Goal: Answer question/provide support: Share knowledge or assist other users

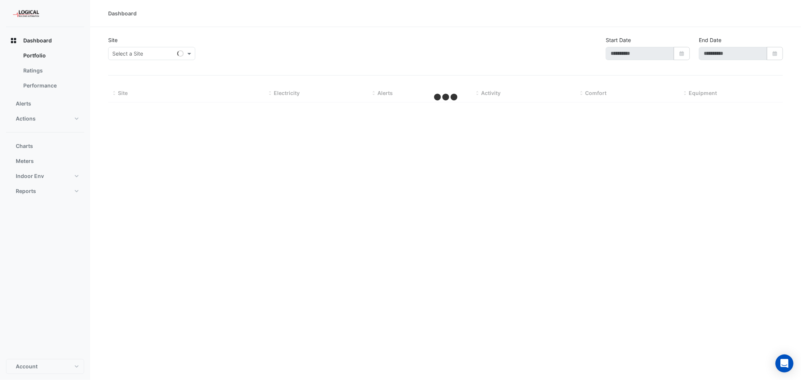
type input "**********"
select select "***"
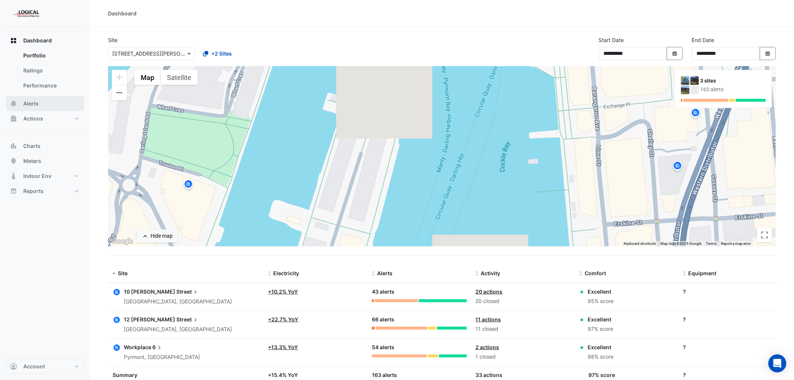
click at [31, 102] on span "Alerts" at bounding box center [30, 104] width 15 height 8
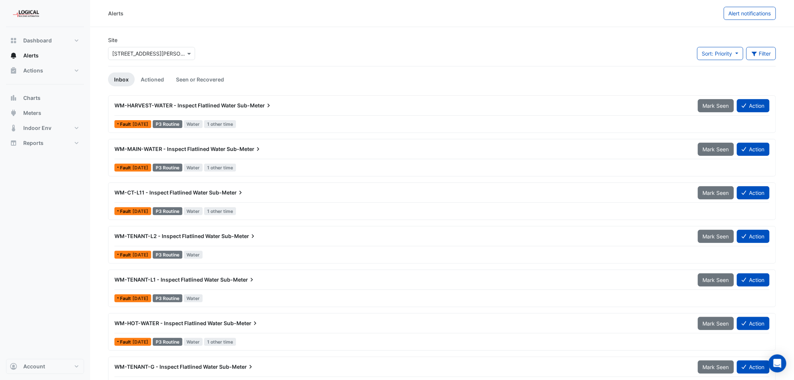
click at [160, 47] on div "× [STREET_ADDRESS][PERSON_NAME]" at bounding box center [151, 53] width 87 height 13
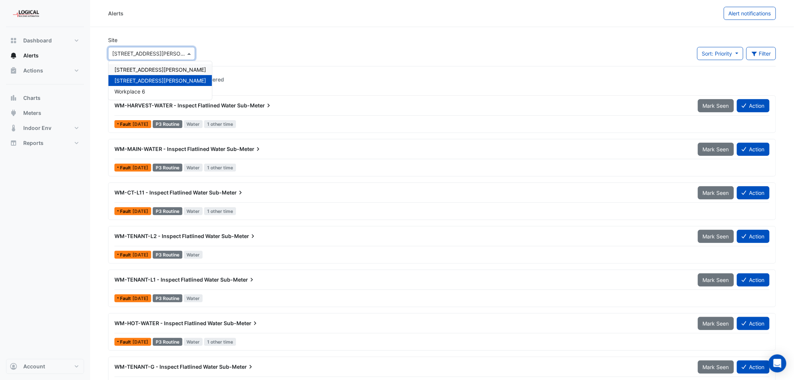
click at [137, 68] on span "[STREET_ADDRESS][PERSON_NAME]" at bounding box center [160, 69] width 92 height 6
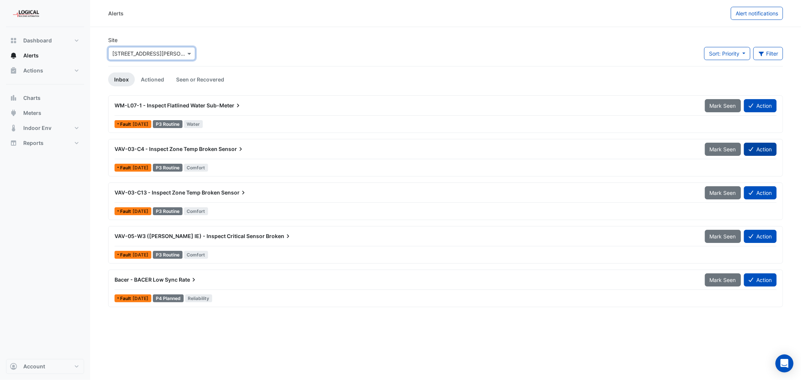
click at [762, 148] on button "Action" at bounding box center [760, 149] width 33 height 13
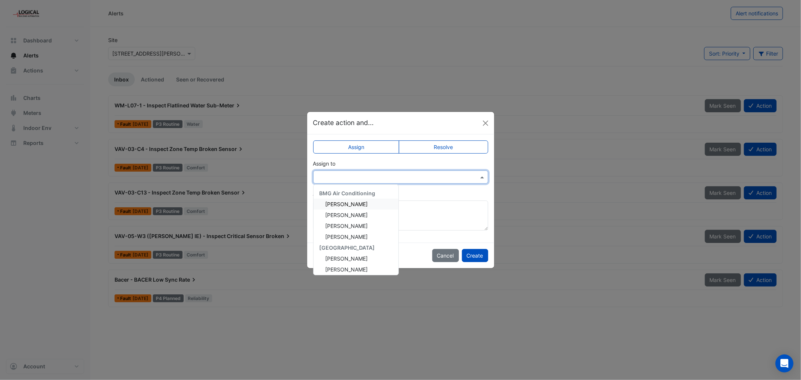
click at [347, 175] on input "text" at bounding box center [393, 177] width 152 height 8
click at [361, 251] on div "[PERSON_NAME]" at bounding box center [355, 255] width 85 height 11
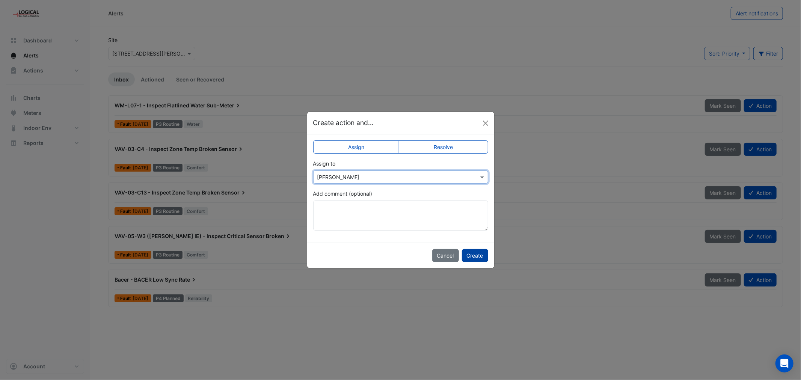
click at [475, 254] on button "Create" at bounding box center [475, 255] width 26 height 13
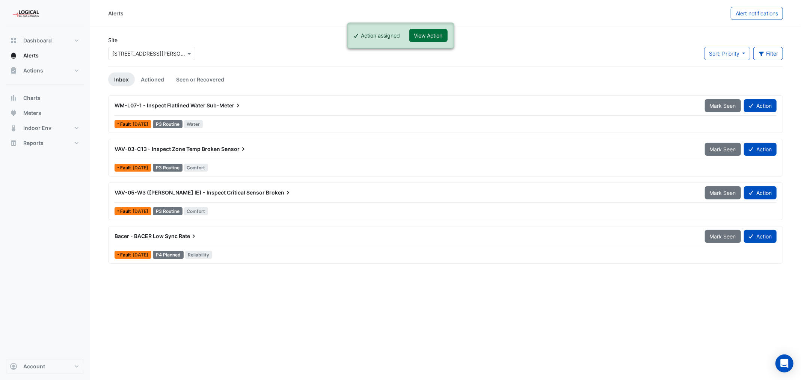
click at [429, 38] on button "View Action" at bounding box center [428, 35] width 38 height 13
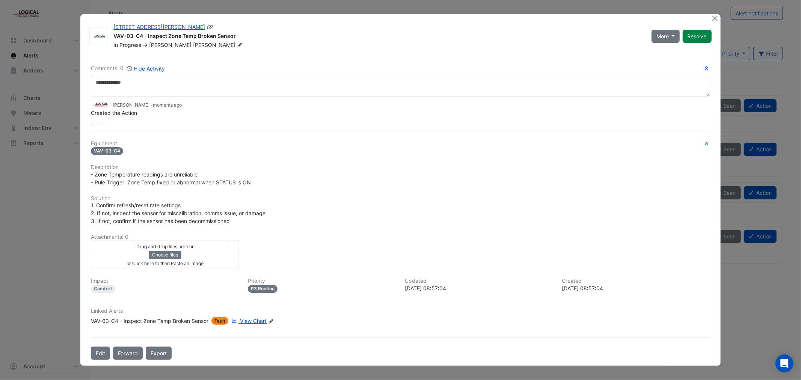
drag, startPoint x: 233, startPoint y: 31, endPoint x: 114, endPoint y: 35, distance: 119.0
click at [114, 35] on div "VAV-03-C4 - Inspect Zone Temp Broken Sensor" at bounding box center [377, 36] width 529 height 9
copy div "VAV-03-C4 - Inspect Zone Temp Broken Sensor"
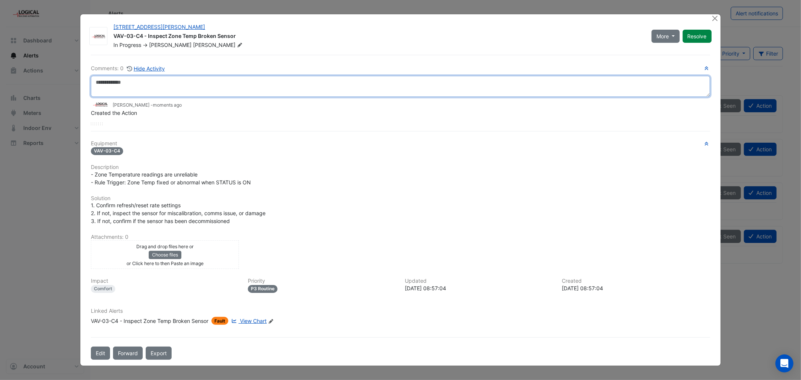
click at [115, 83] on textarea at bounding box center [400, 86] width 619 height 21
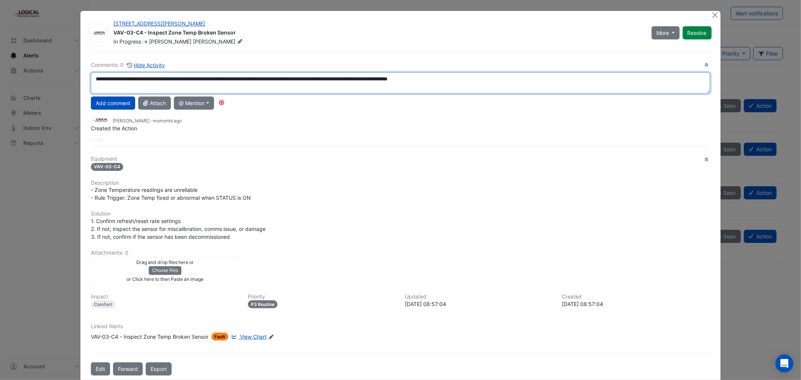
click at [456, 80] on textarea "**********" at bounding box center [400, 82] width 619 height 21
click at [482, 77] on textarea "**********" at bounding box center [400, 82] width 619 height 21
drag, startPoint x: 405, startPoint y: 80, endPoint x: 381, endPoint y: 80, distance: 24.4
click at [381, 80] on textarea "**********" at bounding box center [400, 82] width 619 height 21
drag, startPoint x: 475, startPoint y: 80, endPoint x: 89, endPoint y: 84, distance: 385.9
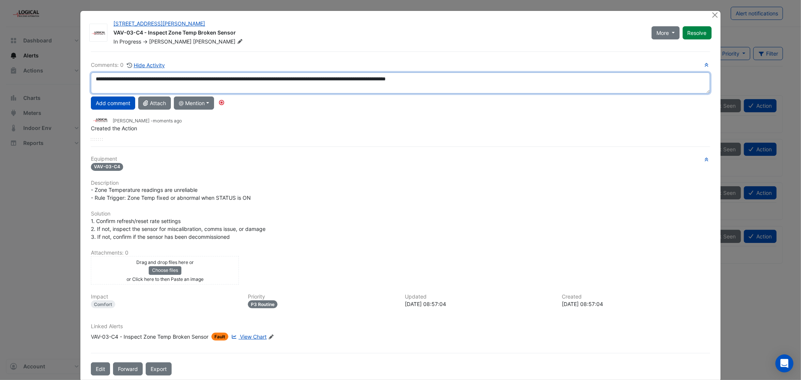
click at [91, 84] on textarea "**********" at bounding box center [400, 82] width 619 height 21
click at [474, 77] on textarea "**********" at bounding box center [400, 82] width 619 height 21
type textarea "**********"
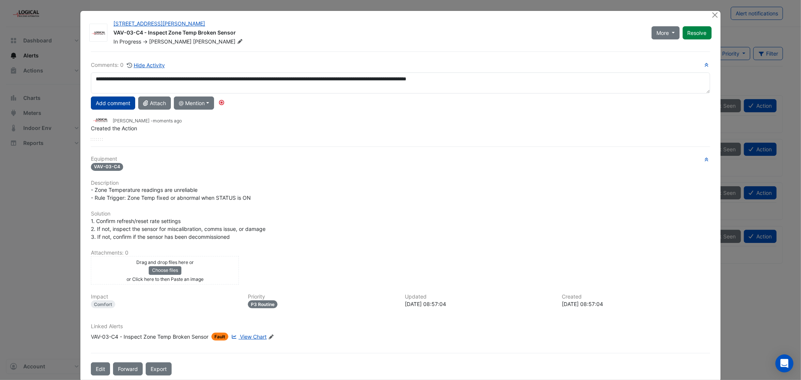
click at [110, 102] on button "Add comment" at bounding box center [113, 102] width 44 height 13
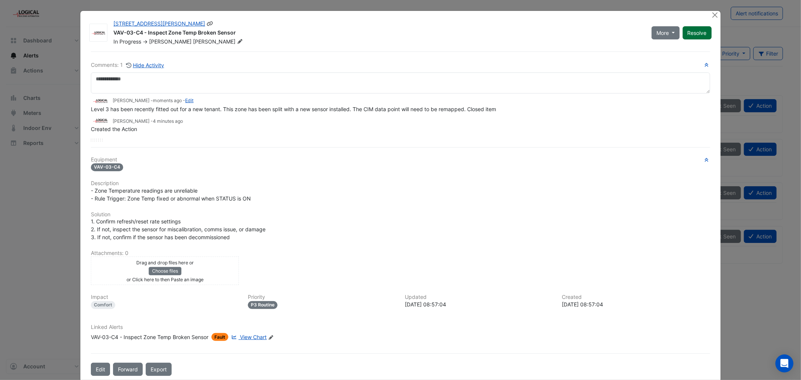
click at [693, 32] on button "Resolve" at bounding box center [696, 32] width 29 height 13
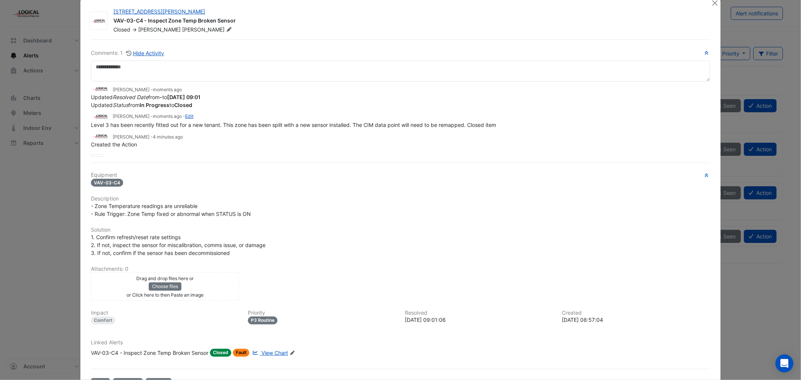
scroll to position [0, 0]
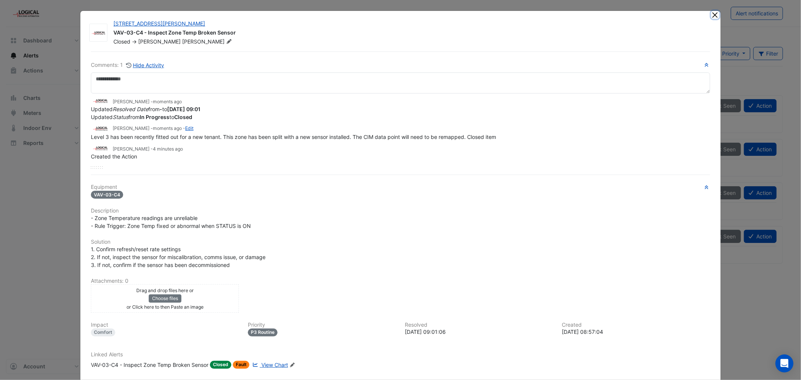
click at [714, 13] on button "Close" at bounding box center [715, 15] width 8 height 8
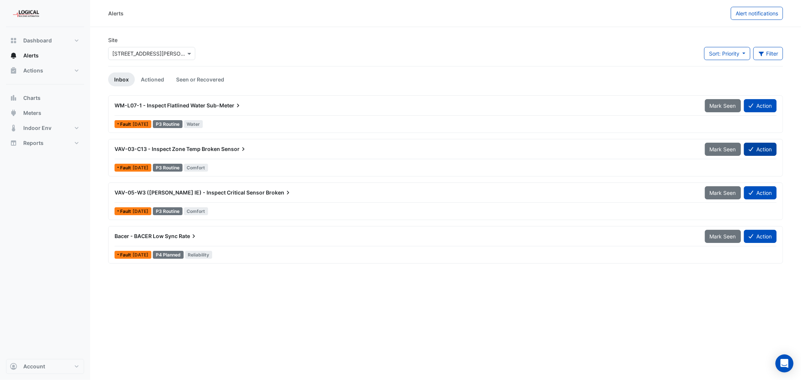
click at [763, 147] on button "Action" at bounding box center [760, 149] width 33 height 13
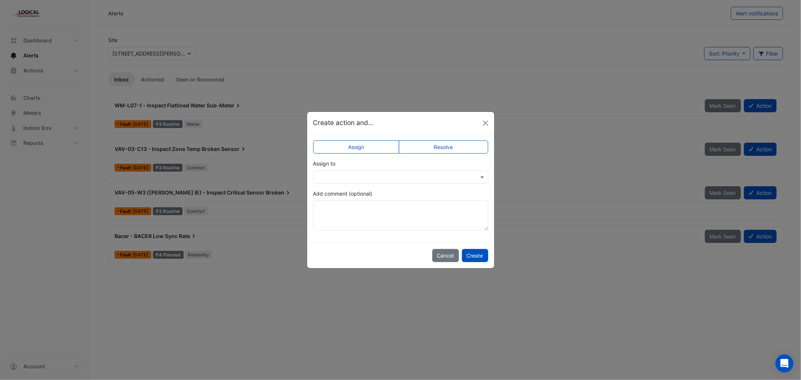
click at [362, 175] on input "text" at bounding box center [393, 177] width 152 height 8
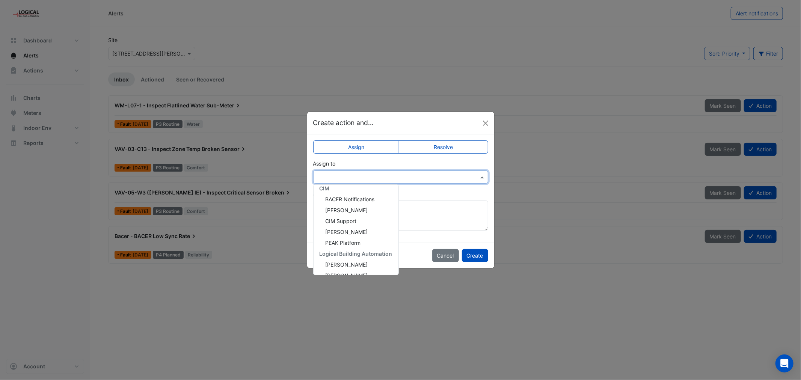
scroll to position [133, 0]
click at [346, 253] on span "[PERSON_NAME]" at bounding box center [346, 256] width 42 height 6
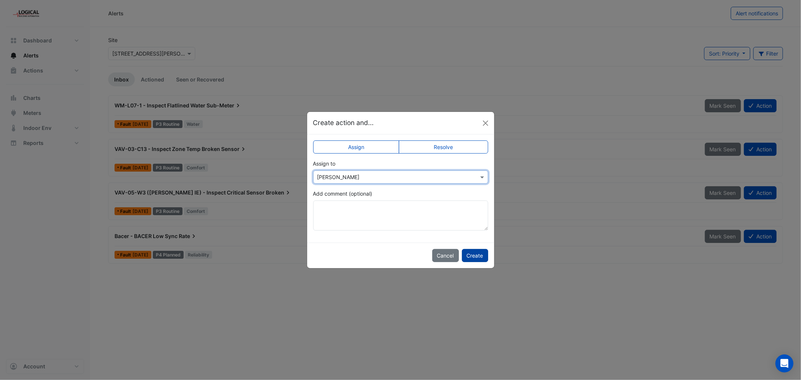
click at [474, 255] on button "Create" at bounding box center [475, 255] width 26 height 13
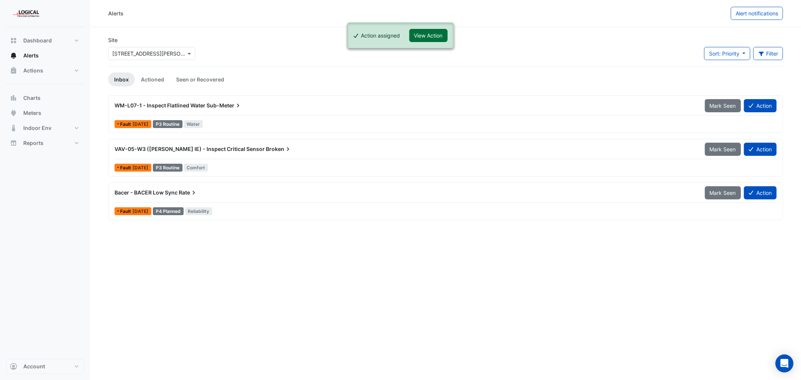
click at [426, 37] on button "View Action" at bounding box center [428, 35] width 38 height 13
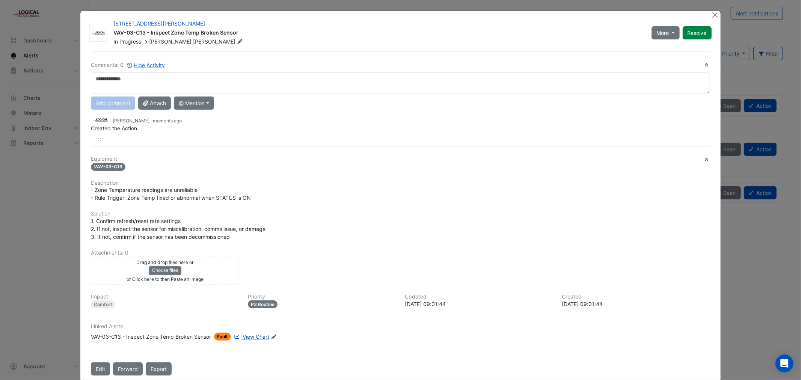
click at [108, 80] on textarea at bounding box center [400, 82] width 619 height 21
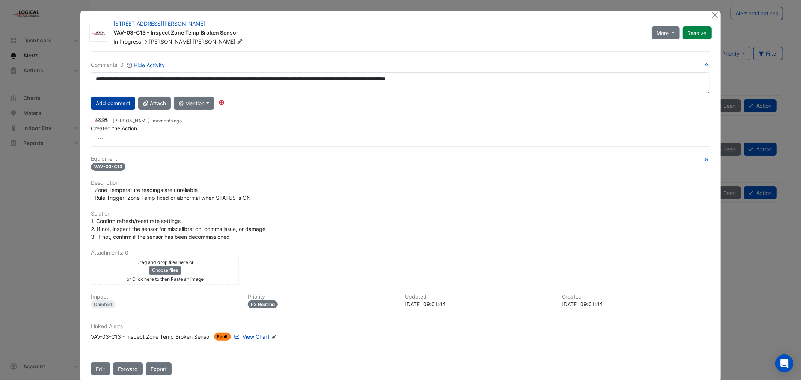
type textarea "**********"
click at [102, 103] on button "Add comment" at bounding box center [113, 102] width 44 height 13
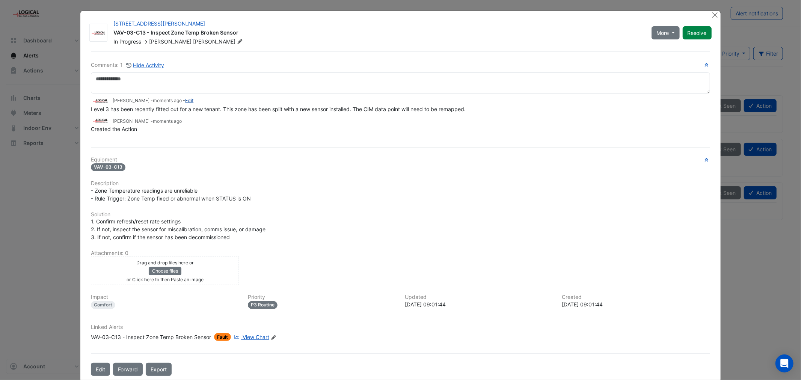
click at [185, 101] on link "Edit" at bounding box center [189, 101] width 8 height 6
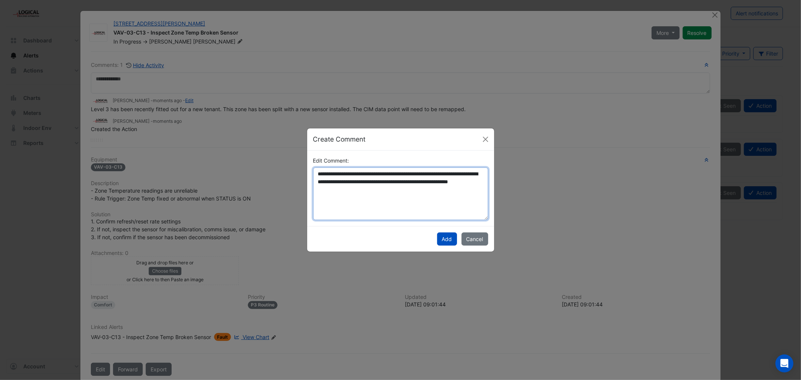
click at [374, 191] on textarea "**********" at bounding box center [400, 193] width 175 height 53
type textarea "**********"
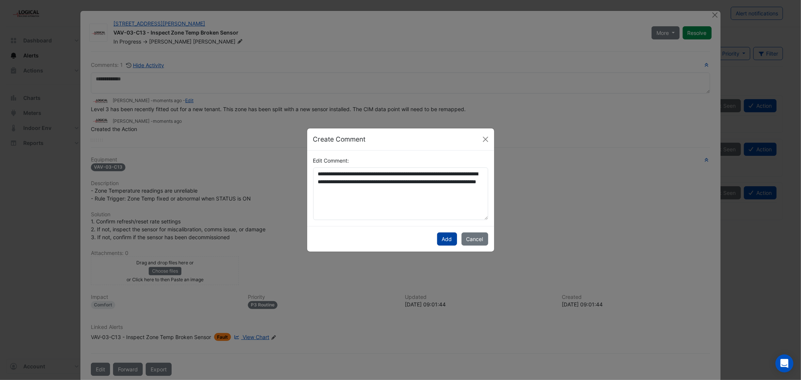
click at [446, 238] on button "Add" at bounding box center [447, 238] width 20 height 13
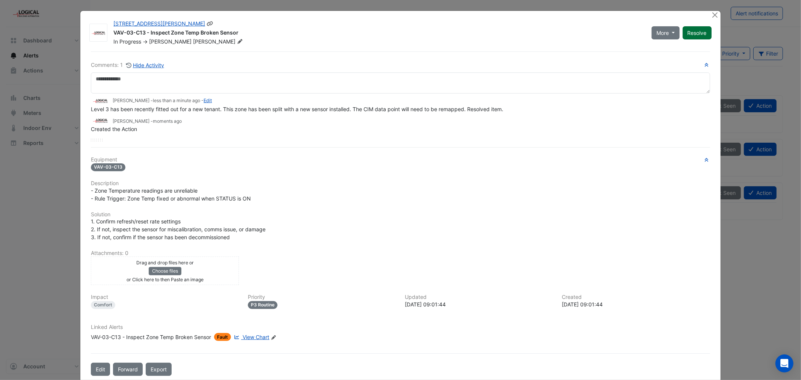
click at [695, 38] on button "Resolve" at bounding box center [696, 32] width 29 height 13
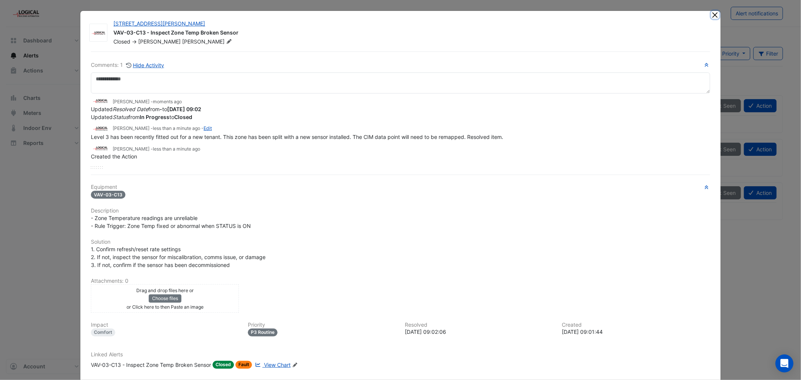
click at [711, 15] on button "Close" at bounding box center [715, 15] width 8 height 8
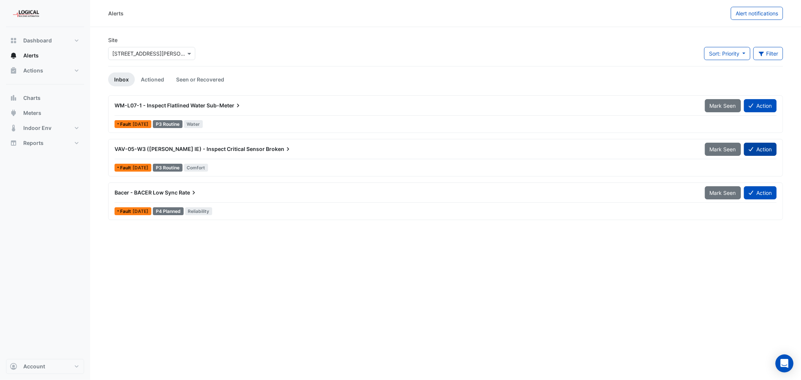
click at [756, 147] on button "Action" at bounding box center [760, 149] width 33 height 13
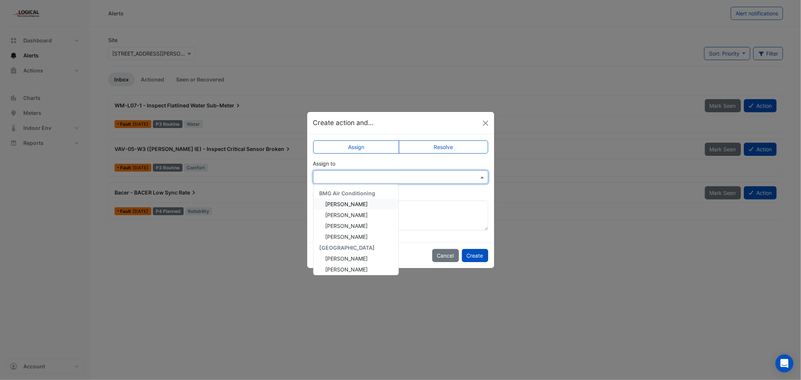
click at [480, 175] on span at bounding box center [482, 177] width 9 height 8
click at [347, 268] on span "[PERSON_NAME]" at bounding box center [346, 266] width 42 height 6
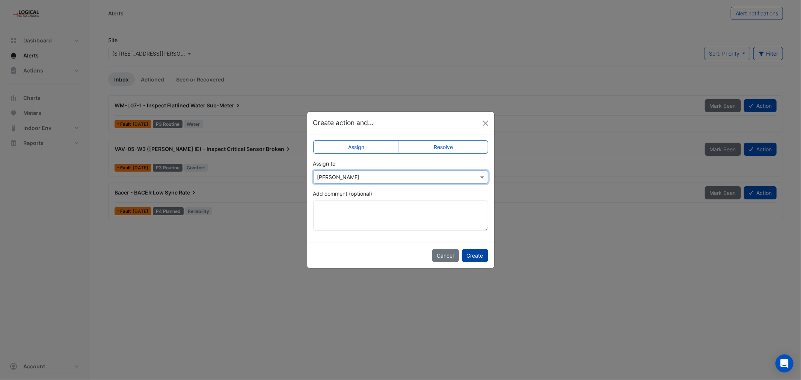
click at [471, 260] on button "Create" at bounding box center [475, 255] width 26 height 13
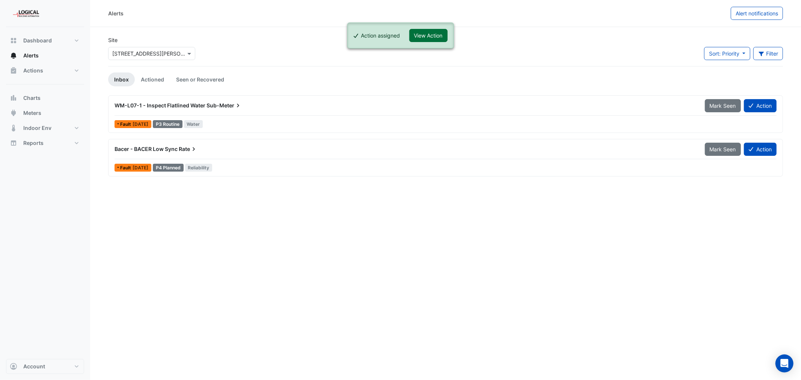
click at [422, 35] on button "View Action" at bounding box center [428, 35] width 38 height 13
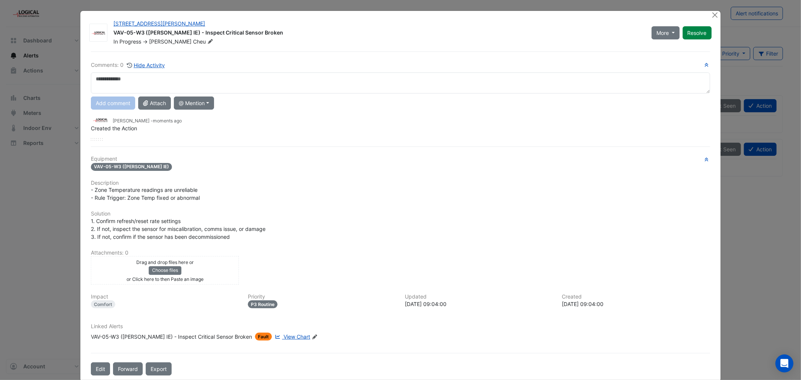
click at [106, 80] on textarea at bounding box center [400, 82] width 619 height 21
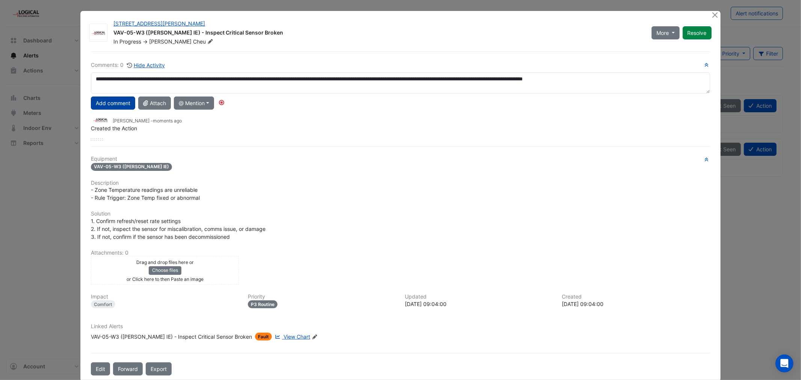
type textarea "**********"
click at [110, 102] on button "Add comment" at bounding box center [113, 102] width 44 height 13
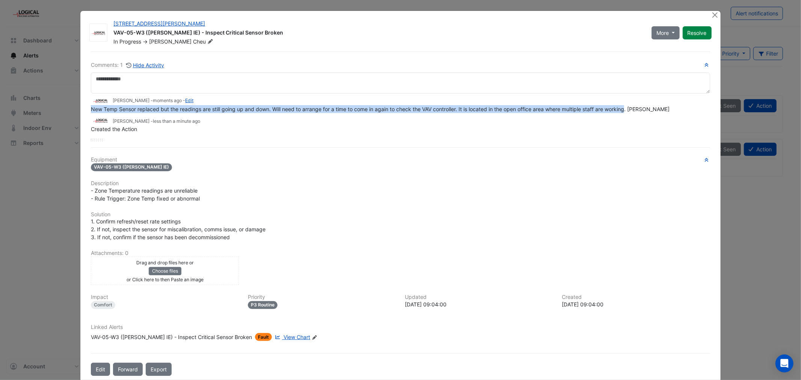
drag, startPoint x: 626, startPoint y: 110, endPoint x: 87, endPoint y: 110, distance: 539.0
click at [87, 110] on div "Comments: 1 Hide Activity [PERSON_NAME] - moments ago - Edit New Temp Sensor re…" at bounding box center [400, 213] width 628 height 324
copy span "New Temp Sensor replaced but the readings are still going up and down. Will nee…"
click at [711, 14] on button "Close" at bounding box center [715, 15] width 8 height 8
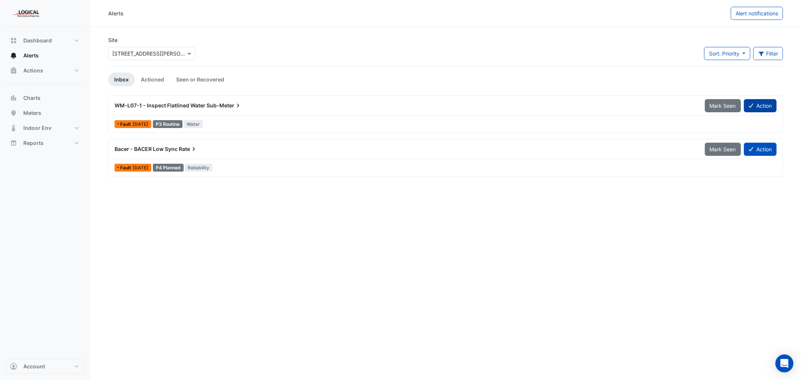
click at [767, 104] on button "Action" at bounding box center [760, 105] width 33 height 13
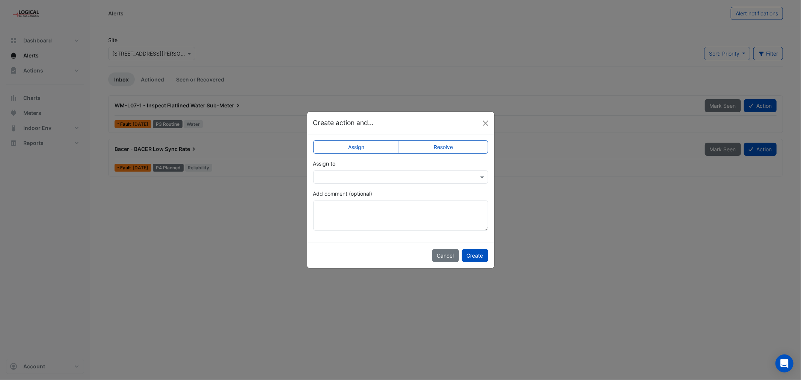
click at [366, 175] on input "text" at bounding box center [393, 177] width 152 height 8
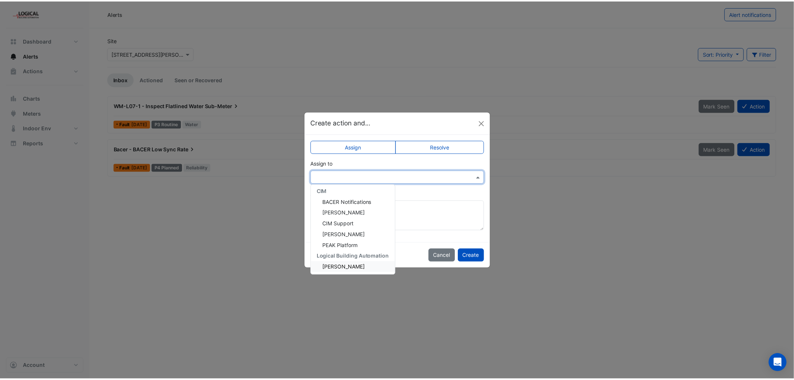
scroll to position [119, 0]
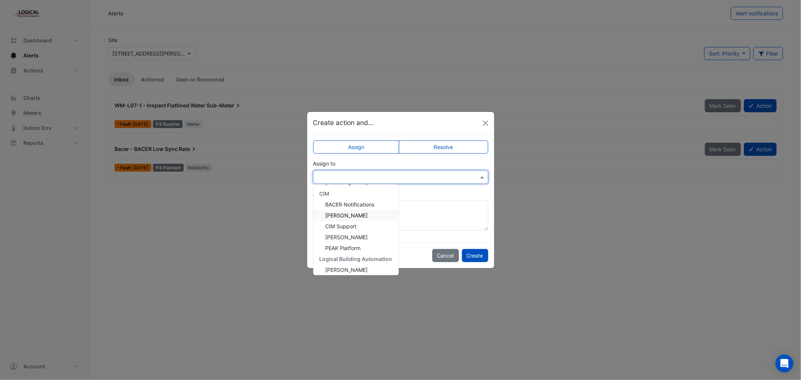
click at [336, 213] on span "[PERSON_NAME]" at bounding box center [346, 215] width 42 height 6
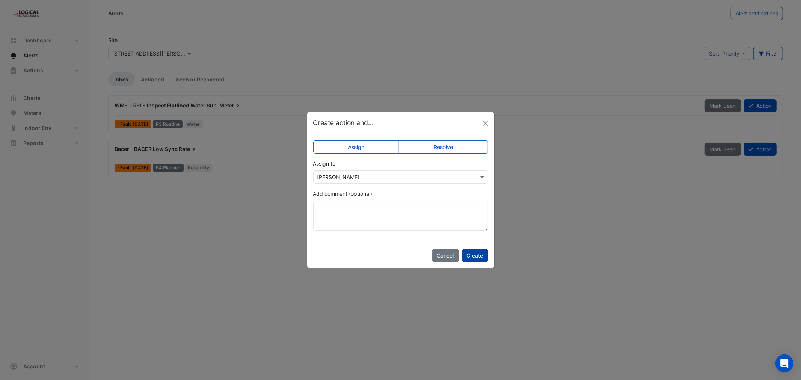
click at [475, 254] on button "Create" at bounding box center [475, 255] width 26 height 13
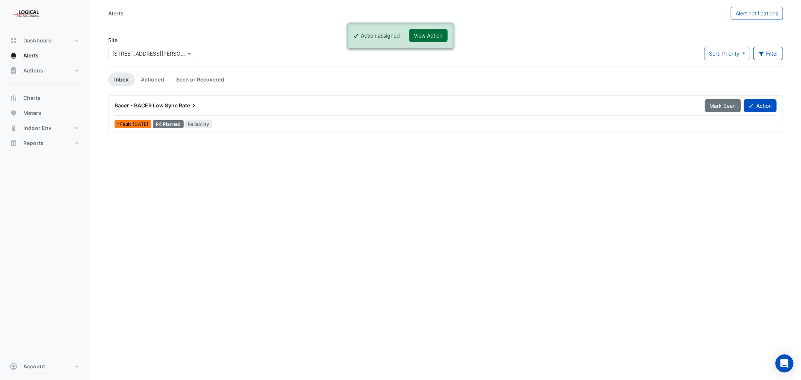
click at [432, 32] on button "View Action" at bounding box center [428, 35] width 38 height 13
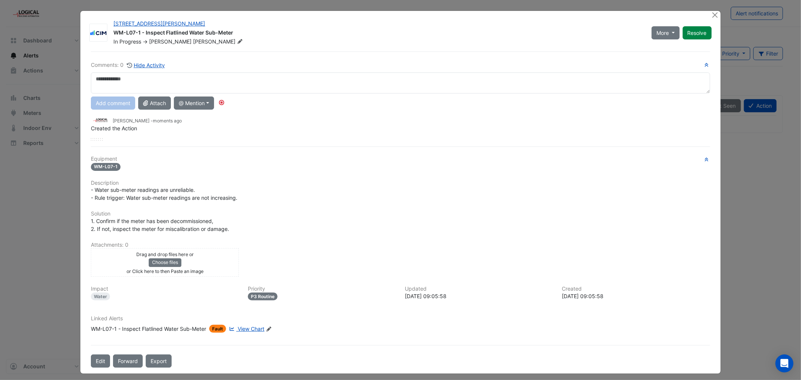
click at [114, 80] on textarea at bounding box center [400, 82] width 619 height 21
type textarea "**********"
click at [109, 100] on button "Add comment" at bounding box center [113, 102] width 44 height 13
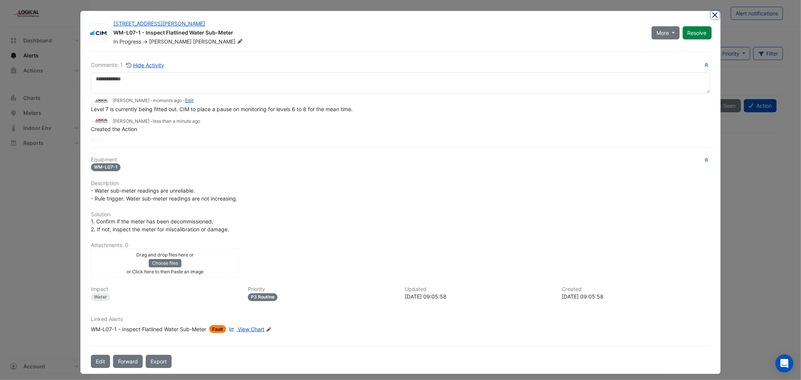
click at [711, 14] on button "Close" at bounding box center [715, 15] width 8 height 8
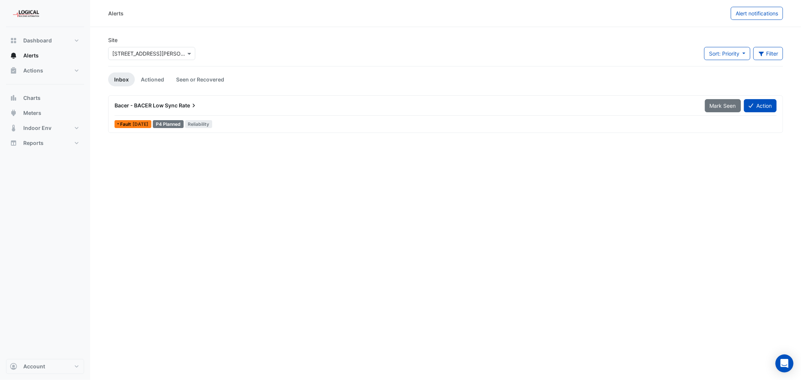
click at [180, 105] on span "Rate" at bounding box center [188, 106] width 19 height 8
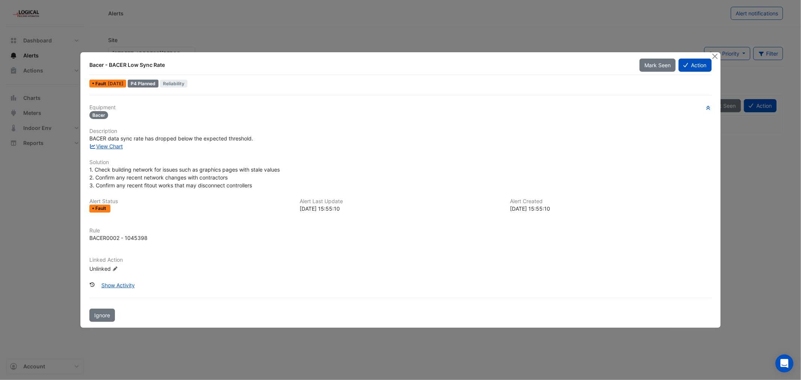
click at [715, 55] on button "Close" at bounding box center [715, 56] width 8 height 8
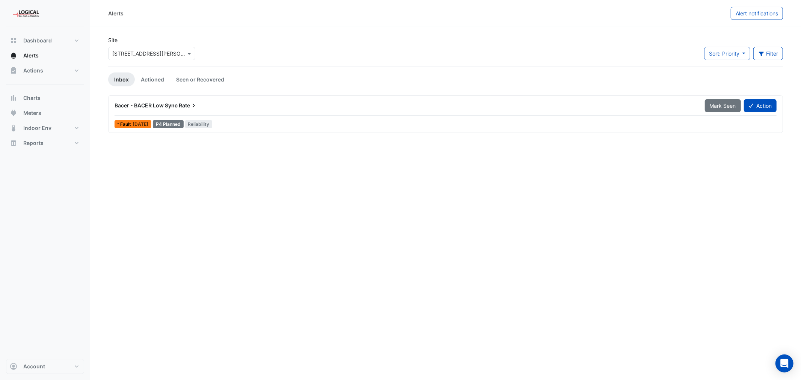
click at [417, 168] on div "Alerts Alert notifications Site × [STREET_ADDRESS][PERSON_NAME] Sort: Priority …" at bounding box center [445, 190] width 710 height 380
click at [156, 51] on input "text" at bounding box center [144, 54] width 64 height 8
click at [147, 81] on span "[STREET_ADDRESS][PERSON_NAME]" at bounding box center [160, 80] width 92 height 6
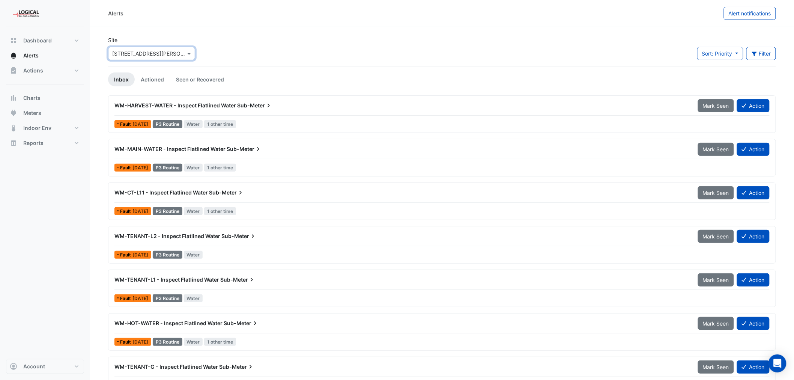
click at [143, 53] on input "text" at bounding box center [144, 54] width 64 height 8
click at [257, 38] on div "Site × [STREET_ADDRESS][PERSON_NAME] [STREET_ADDRESS][PERSON_NAME] [STREET_ADDR…" at bounding box center [442, 51] width 677 height 30
click at [186, 51] on span at bounding box center [189, 54] width 9 height 8
click at [128, 68] on span "[STREET_ADDRESS][PERSON_NAME]" at bounding box center [160, 69] width 92 height 6
